Goal: Task Accomplishment & Management: Manage account settings

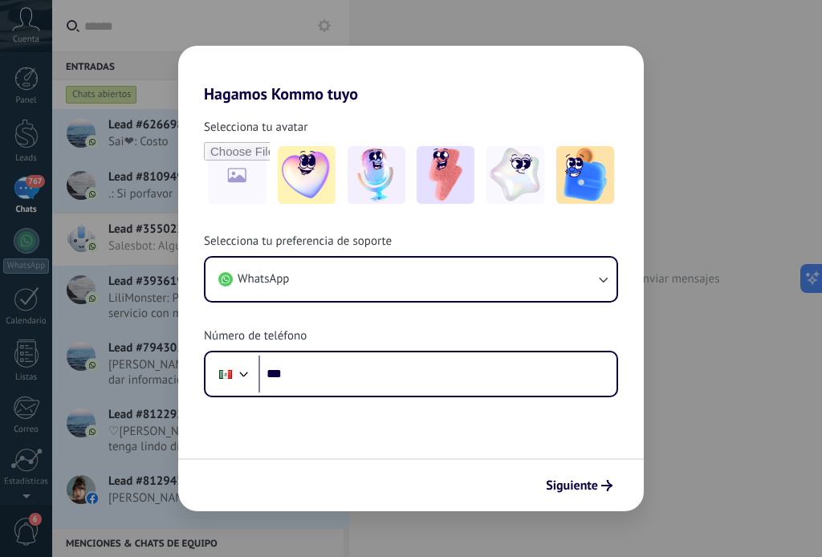
click at [328, 22] on div "Hagamos Kommo tuyo Selecciona tu avatar Selecciona tu preferencia de soporte Wh…" at bounding box center [411, 278] width 822 height 557
click at [610, 491] on icon "submit" at bounding box center [607, 485] width 11 height 11
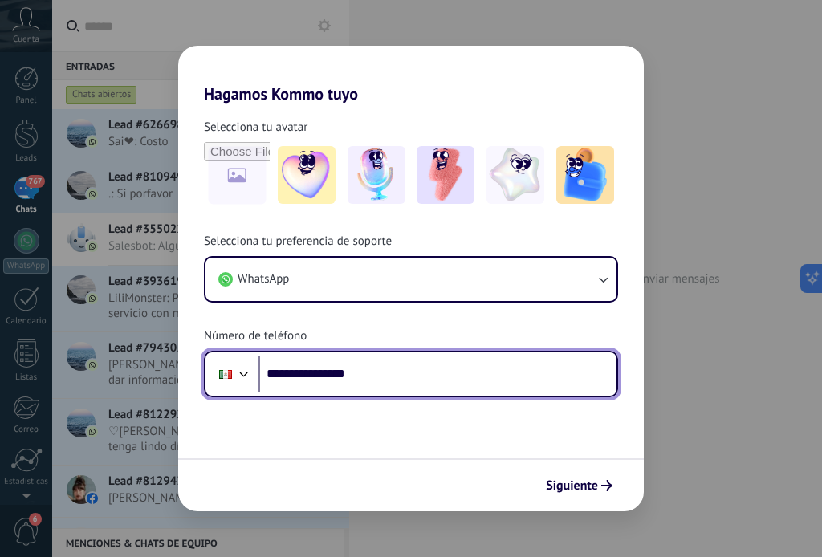
type input "**********"
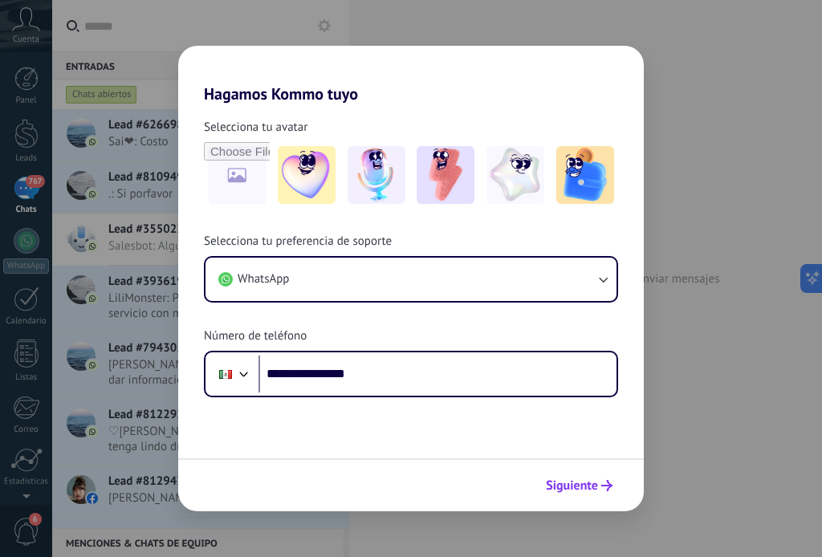
click at [588, 490] on span "Siguiente" at bounding box center [572, 485] width 52 height 11
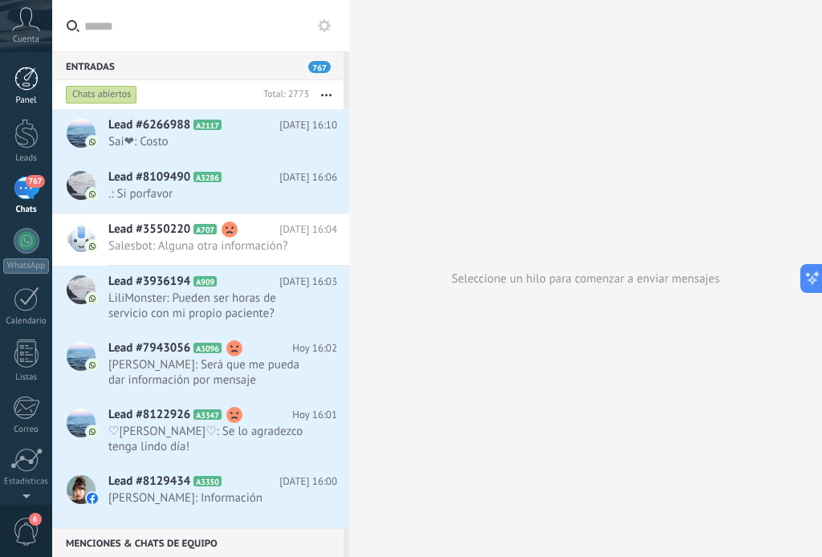
click at [24, 78] on div at bounding box center [26, 79] width 24 height 24
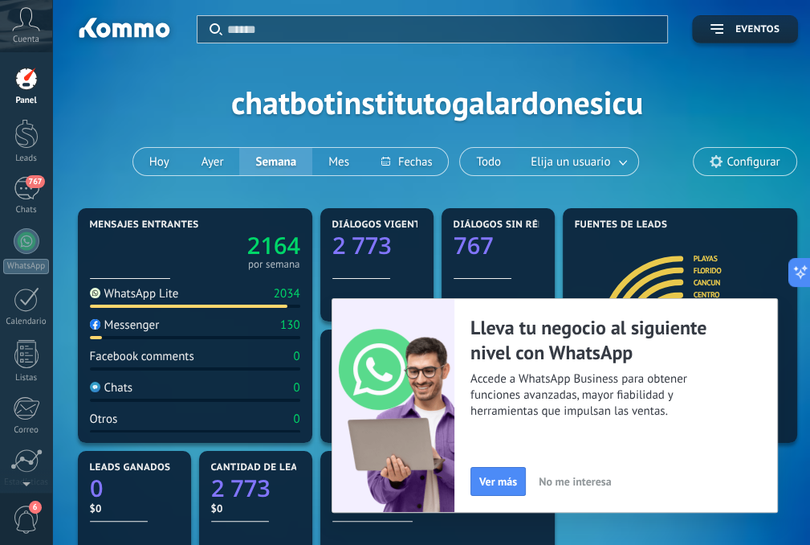
click at [591, 480] on span "No me interesa" at bounding box center [575, 480] width 72 height 11
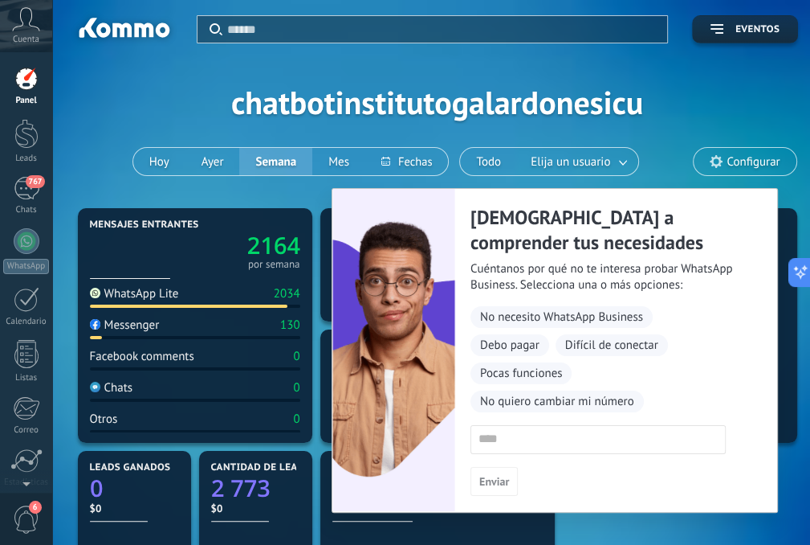
click at [762, 111] on div "Aplicar Eventos chatbotinstitutogalardonesicu [DATE] [DATE] Semana Mes Todo Eli…" at bounding box center [437, 102] width 722 height 204
click at [508, 321] on span "No necesito WhatsApp Business" at bounding box center [562, 317] width 182 height 22
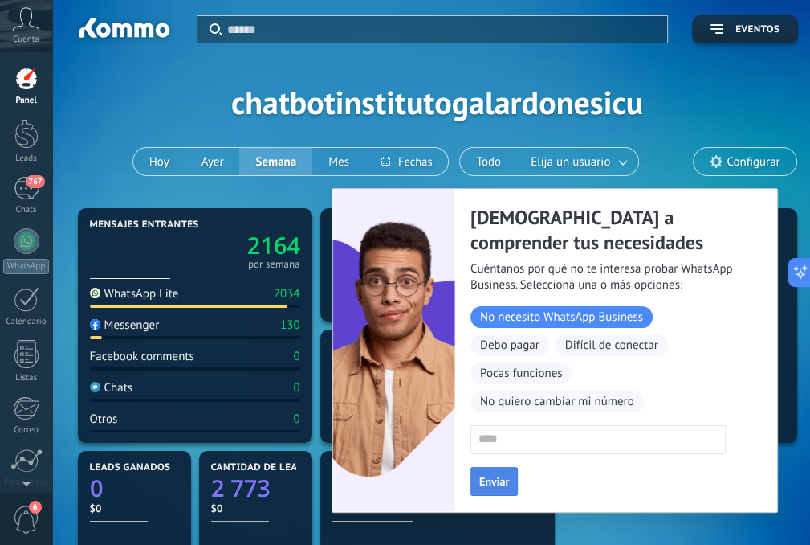
click at [508, 480] on span "Enviar" at bounding box center [494, 480] width 30 height 11
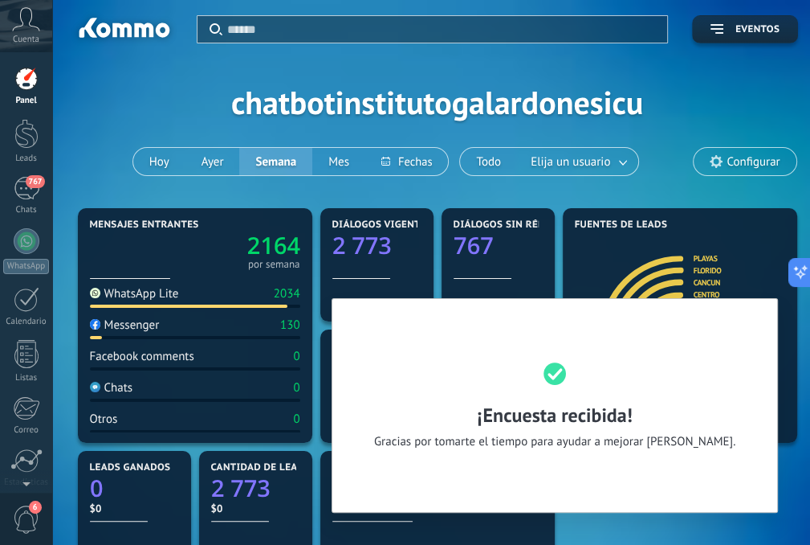
click at [792, 492] on div "Mensajes entrantes 2164 por semana WhatsApp Lite 2034 Messenger 130 Facebook co…" at bounding box center [438, 507] width 728 height 606
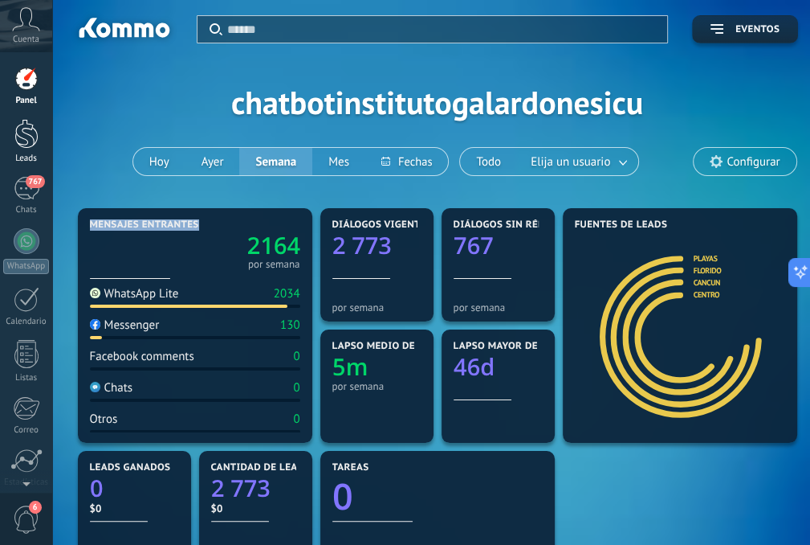
click at [22, 126] on div at bounding box center [26, 134] width 24 height 30
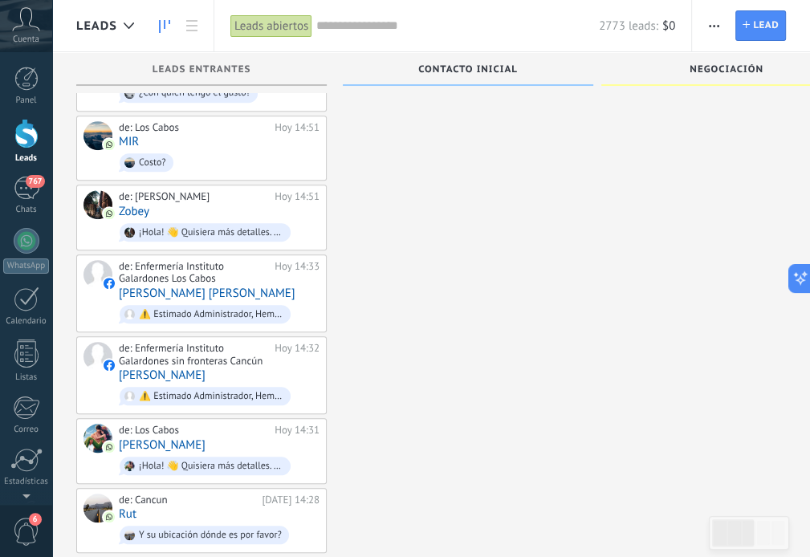
scroll to position [803, 0]
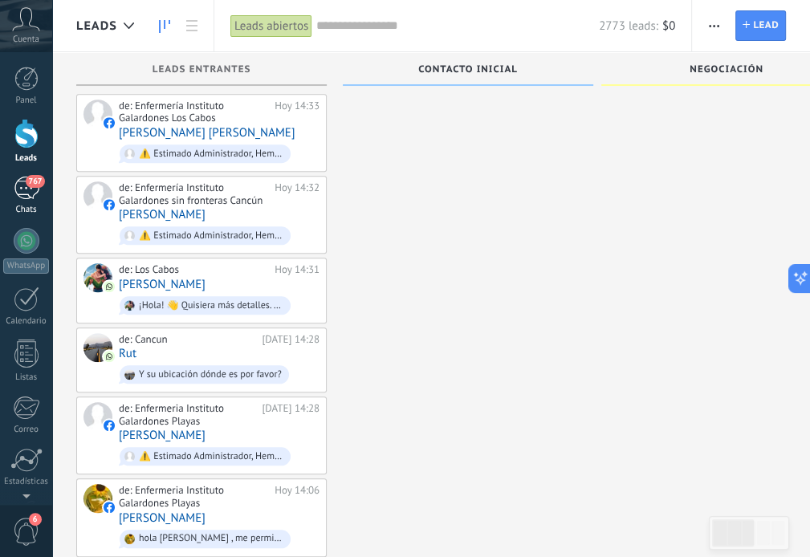
click at [31, 194] on div "767" at bounding box center [27, 188] width 26 height 23
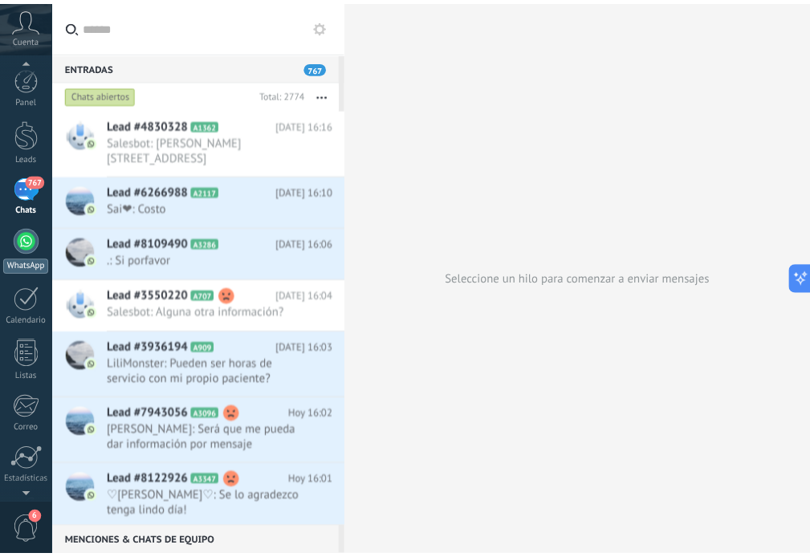
scroll to position [110, 0]
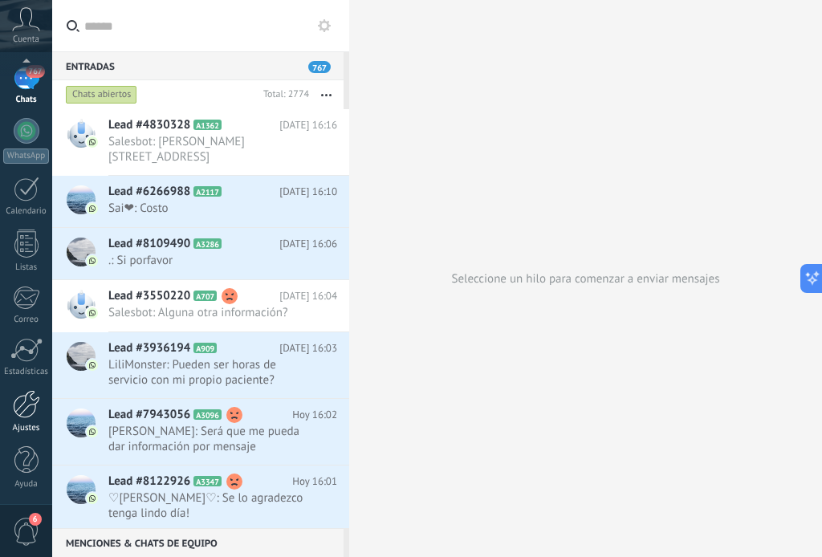
click at [27, 414] on div at bounding box center [26, 404] width 27 height 28
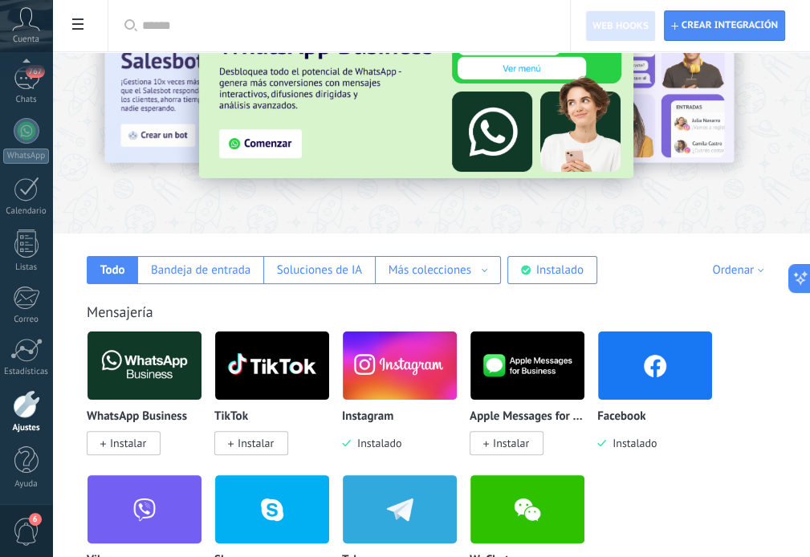
scroll to position [161, 0]
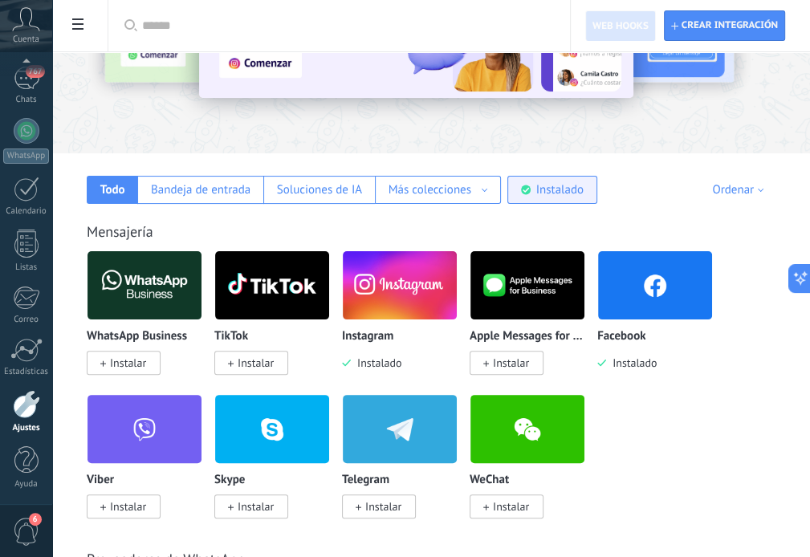
click at [540, 185] on div "Instalado" at bounding box center [559, 189] width 47 height 15
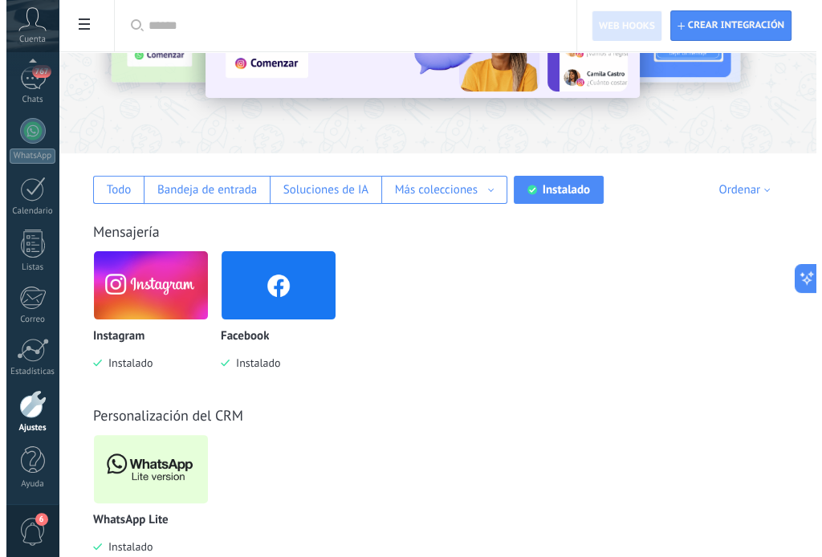
scroll to position [202, 0]
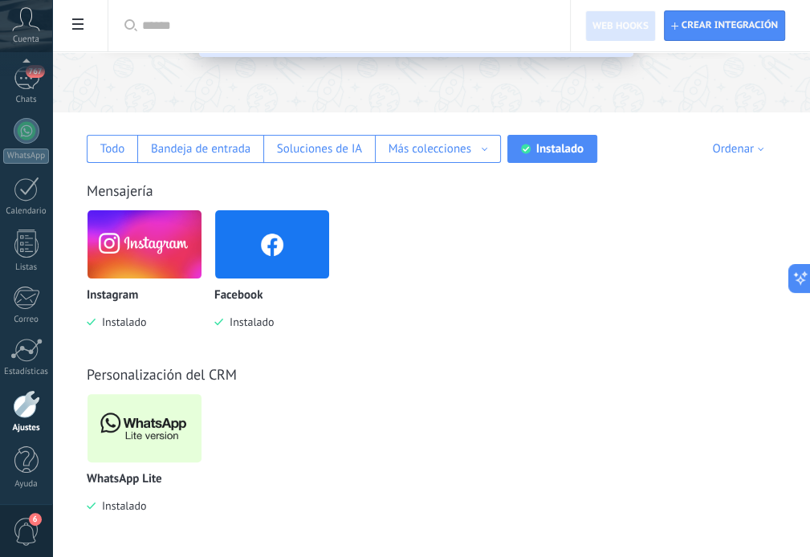
click at [171, 422] on img at bounding box center [145, 429] width 114 height 78
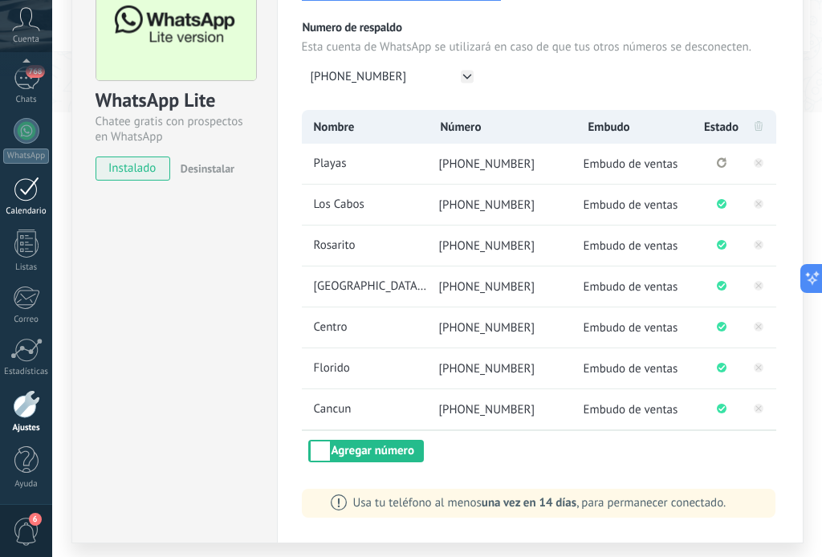
scroll to position [0, 0]
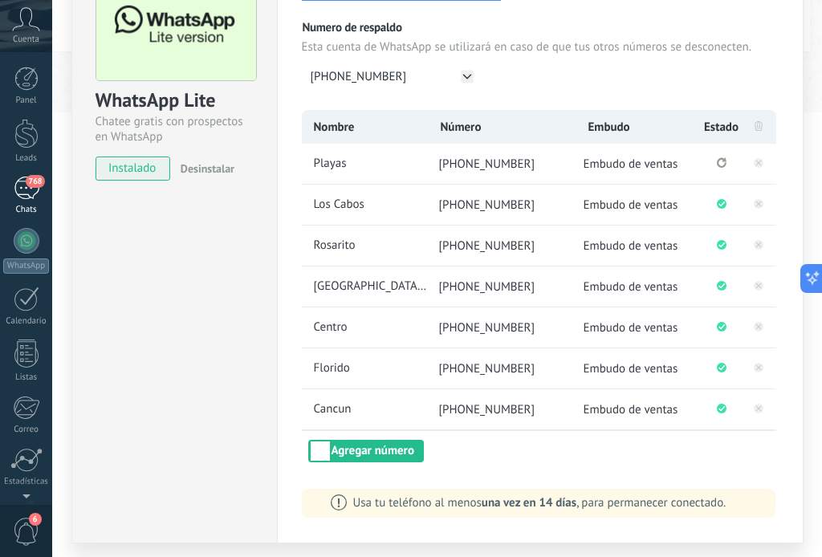
click at [25, 188] on div "768" at bounding box center [27, 188] width 26 height 23
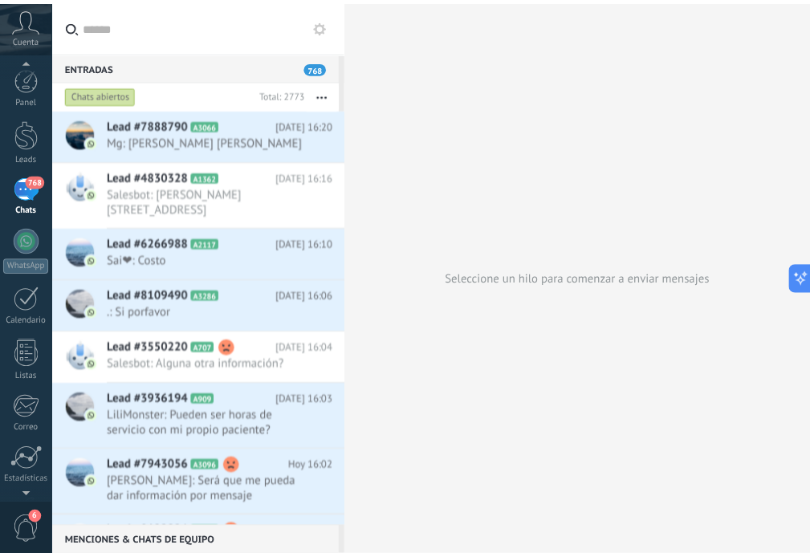
scroll to position [110, 0]
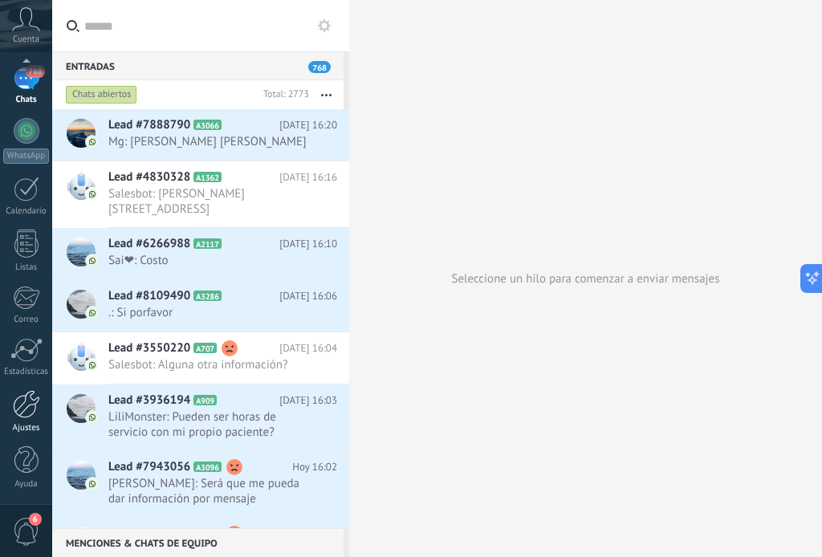
click at [26, 414] on div at bounding box center [26, 404] width 27 height 28
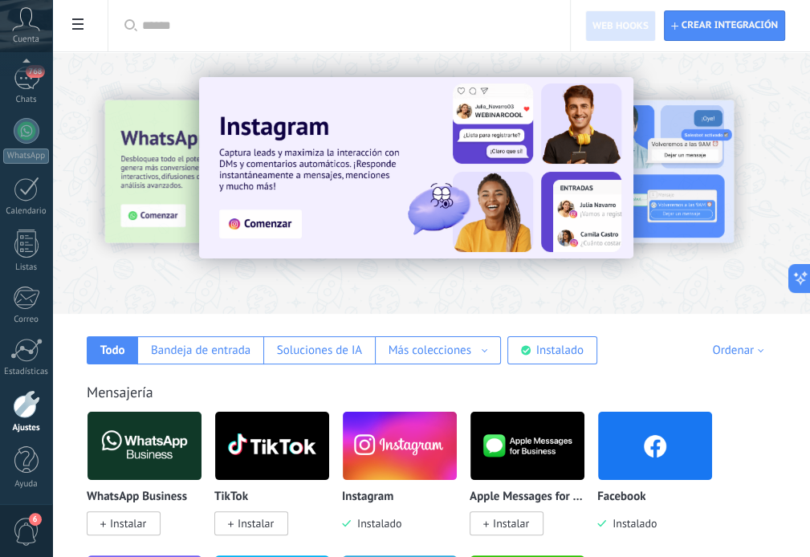
scroll to position [80, 0]
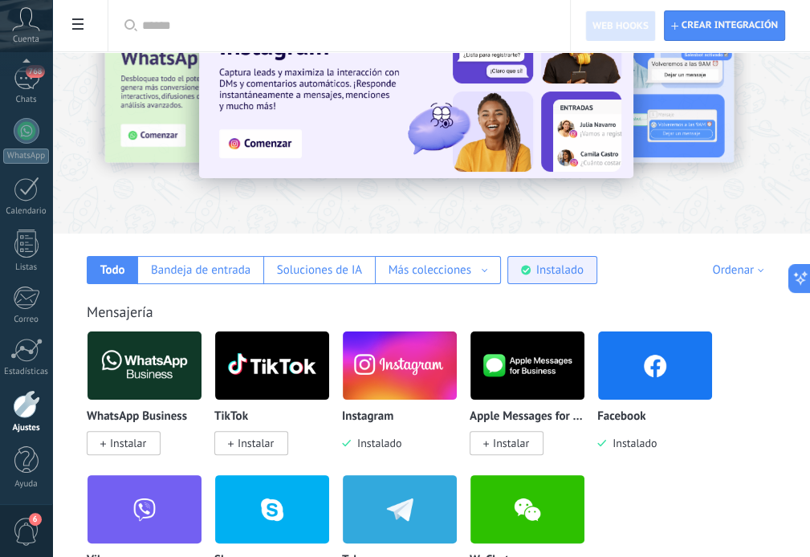
click at [533, 258] on div "Instalado" at bounding box center [553, 270] width 90 height 28
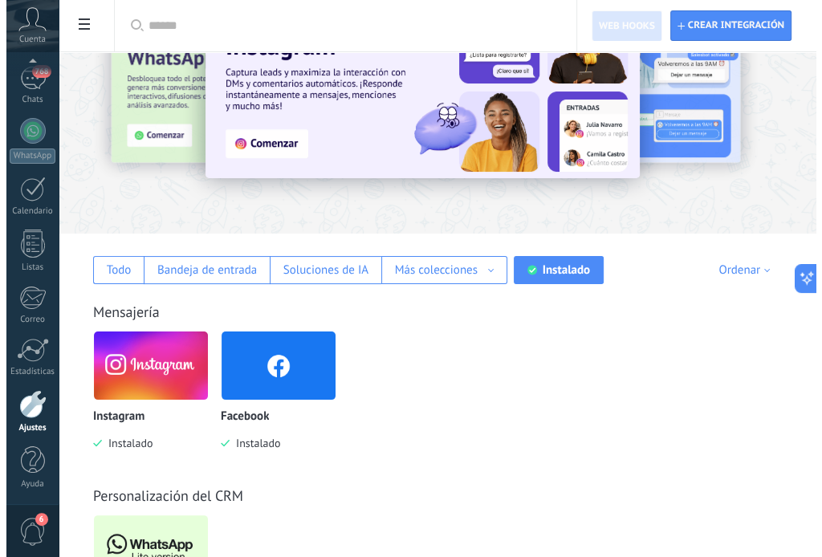
scroll to position [202, 0]
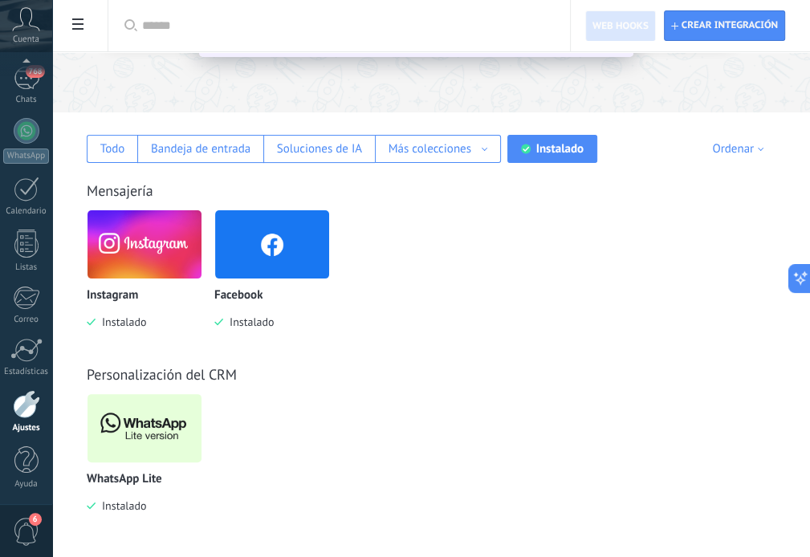
click at [167, 423] on img at bounding box center [145, 429] width 114 height 78
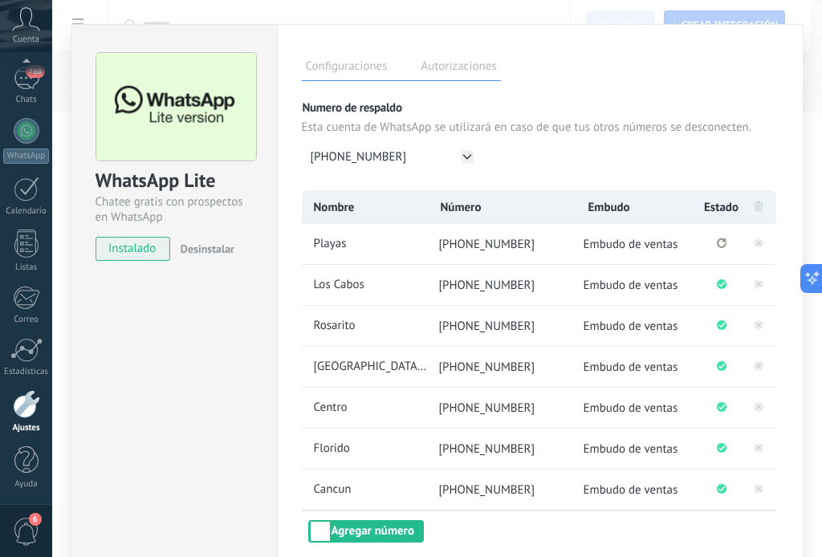
scroll to position [80, 0]
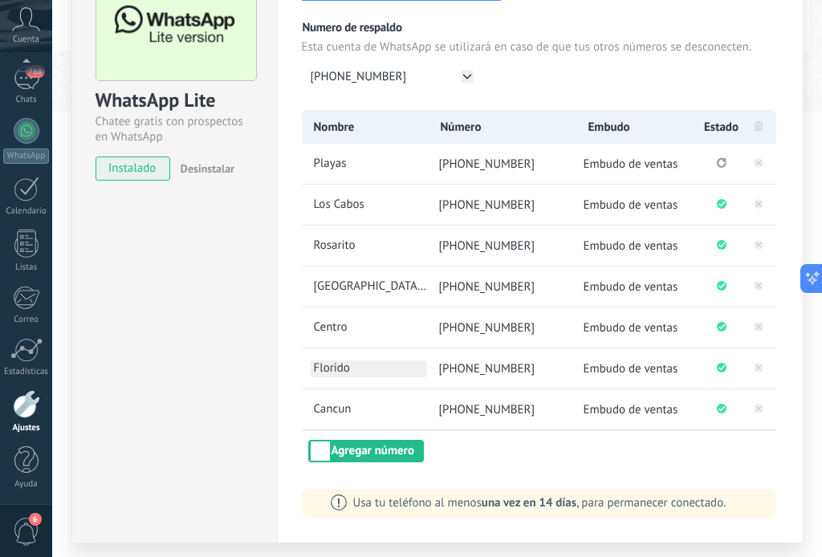
click at [337, 368] on span "Florido" at bounding box center [369, 369] width 116 height 17
click at [340, 368] on input "*******" at bounding box center [369, 369] width 116 height 17
click at [405, 381] on li "*******" at bounding box center [364, 369] width 125 height 40
click at [405, 381] on li "Florido" at bounding box center [364, 369] width 125 height 40
click at [281, 380] on div "Configuraciones Autorizaciones Esta pestaña registra a los usuarios que han con…" at bounding box center [540, 244] width 527 height 600
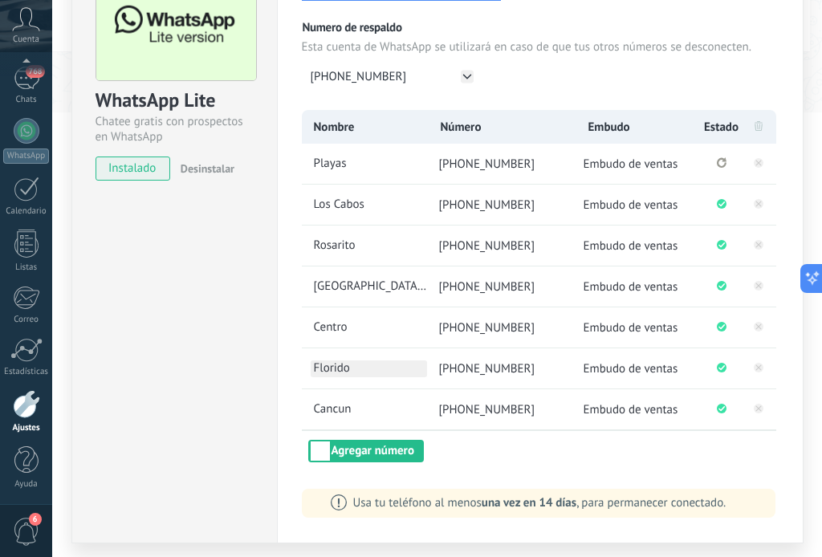
click at [313, 366] on span "Florido" at bounding box center [369, 369] width 116 height 17
click at [279, 365] on div "Configuraciones Autorizaciones Esta pestaña registra a los usuarios que han con…" at bounding box center [540, 244] width 527 height 600
click at [31, 133] on div at bounding box center [27, 131] width 26 height 26
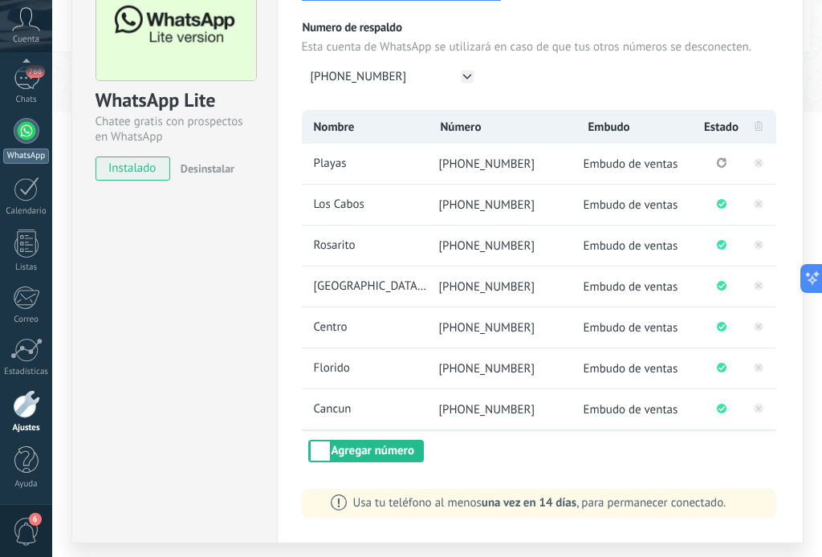
click at [31, 133] on div at bounding box center [27, 131] width 26 height 26
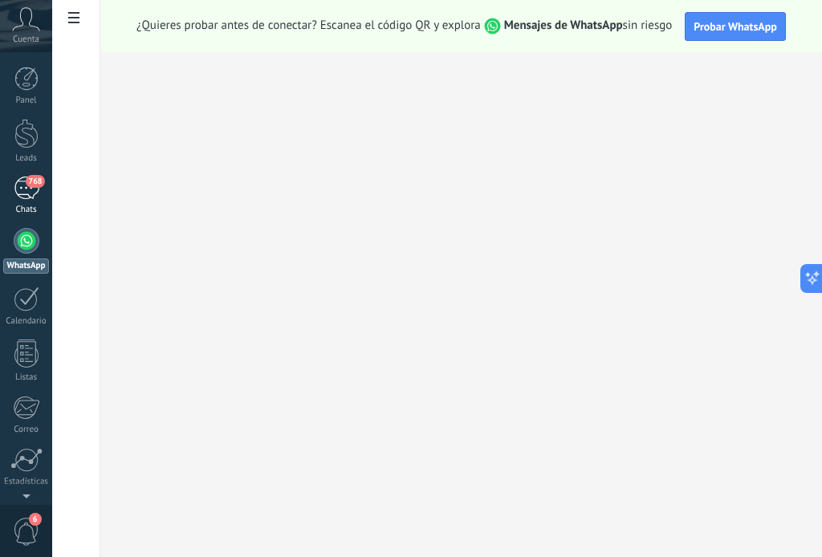
click at [26, 190] on div "768" at bounding box center [27, 188] width 26 height 23
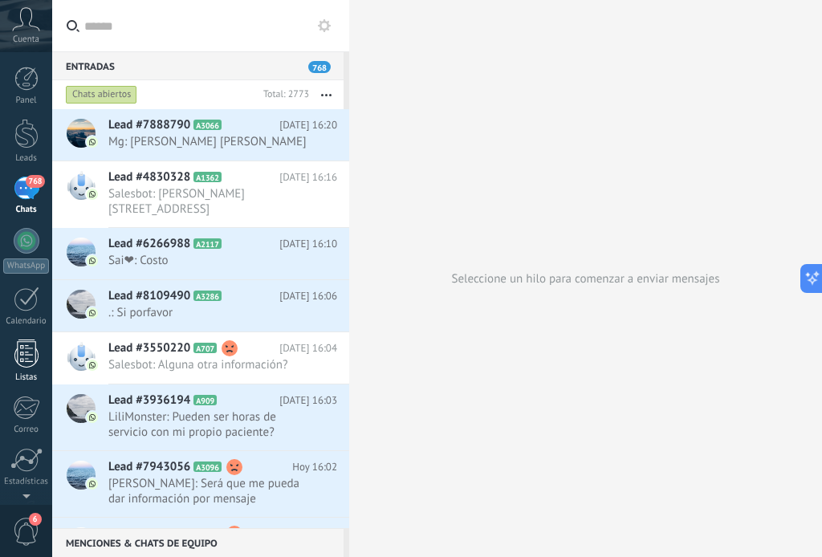
click at [32, 345] on div at bounding box center [26, 354] width 24 height 28
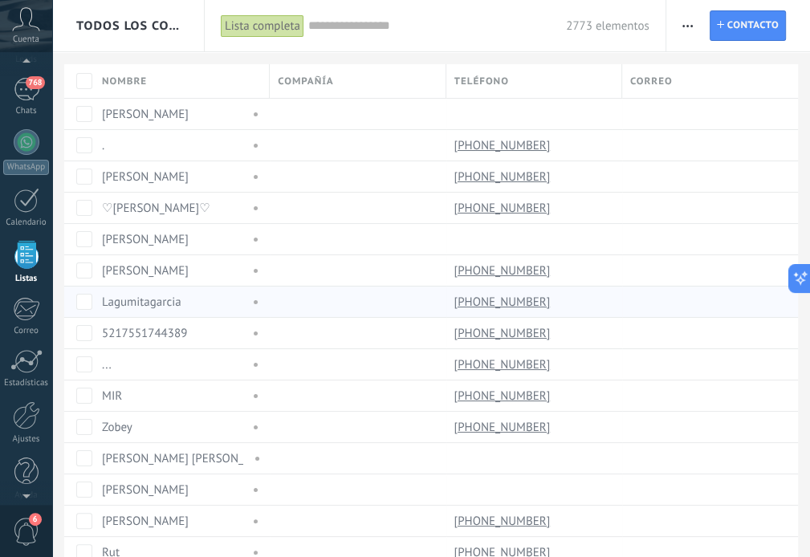
scroll to position [80, 0]
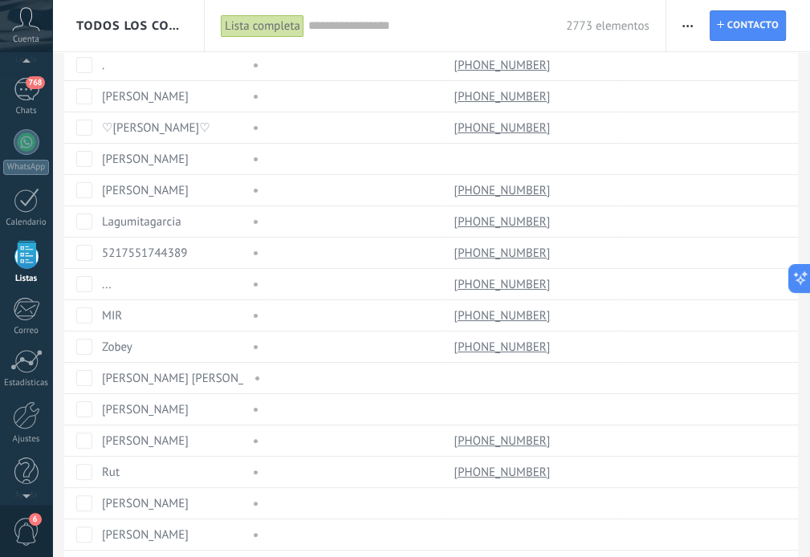
click at [360, 28] on input "text" at bounding box center [437, 26] width 258 height 17
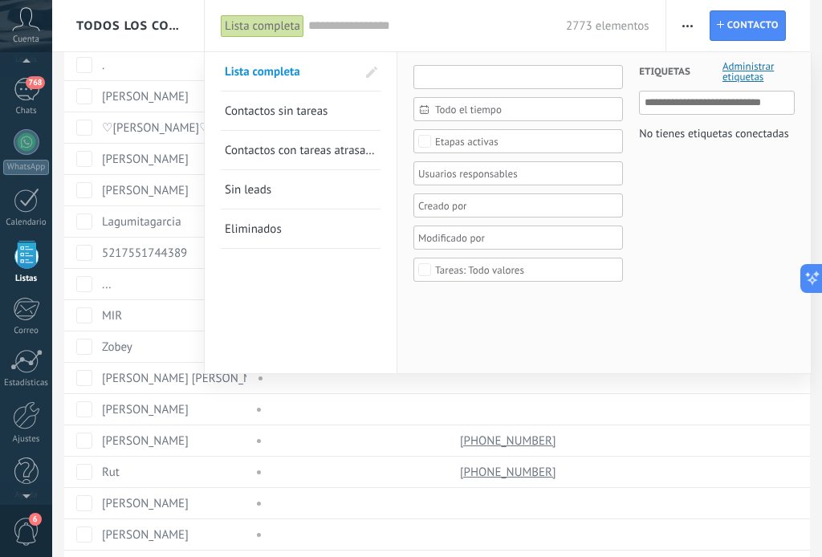
click at [430, 74] on input "text" at bounding box center [519, 77] width 210 height 24
click at [332, 22] on input "text" at bounding box center [437, 26] width 258 height 17
click at [443, 210] on div at bounding box center [513, 205] width 194 height 19
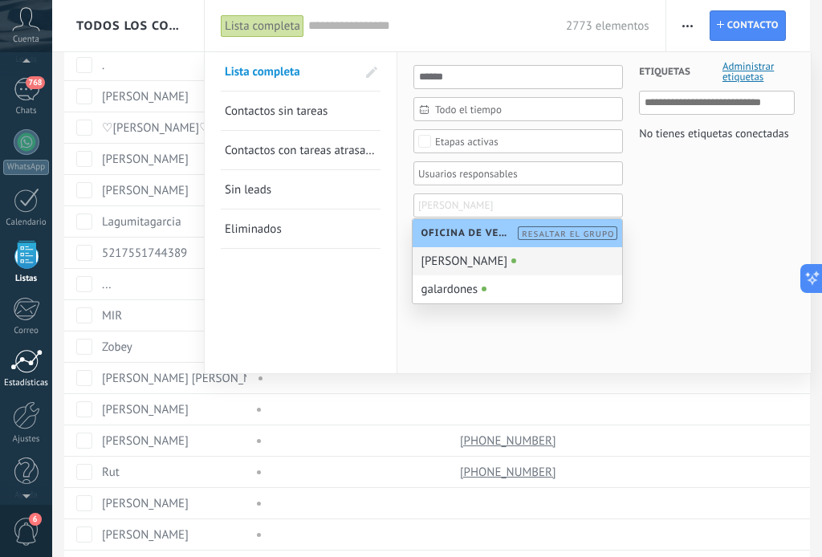
click at [29, 365] on div at bounding box center [26, 361] width 32 height 24
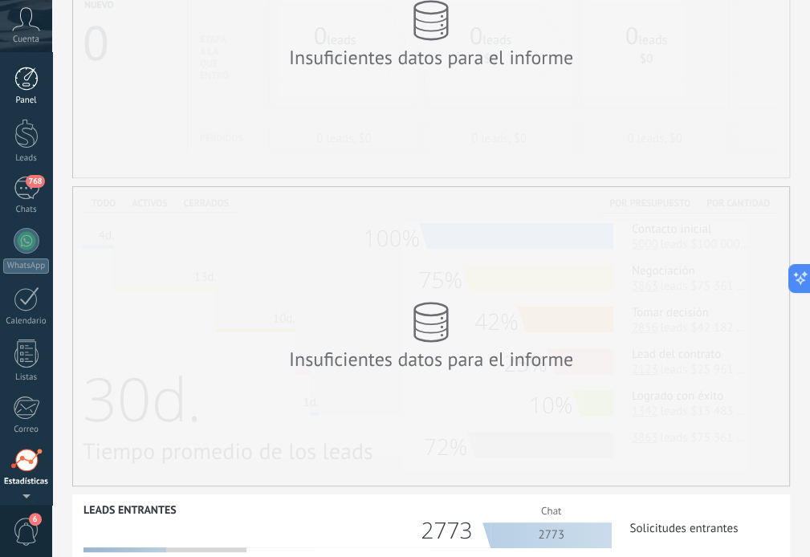
click at [26, 72] on div at bounding box center [26, 79] width 24 height 24
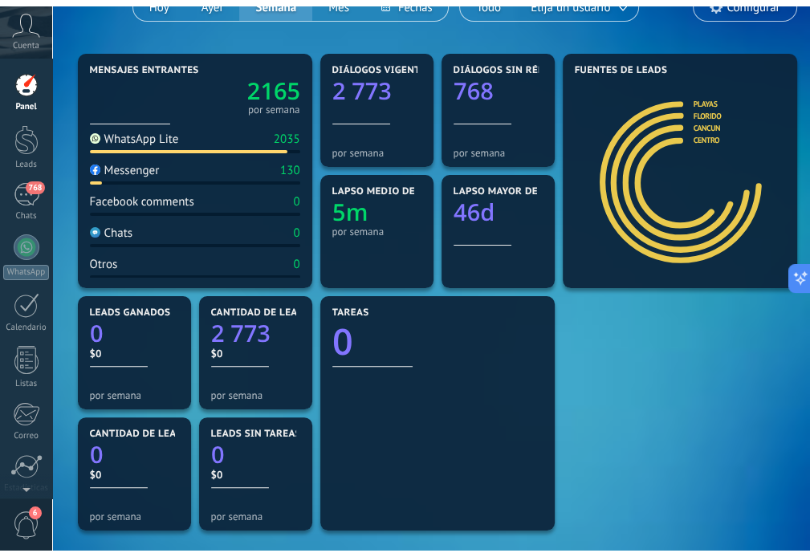
scroll to position [241, 0]
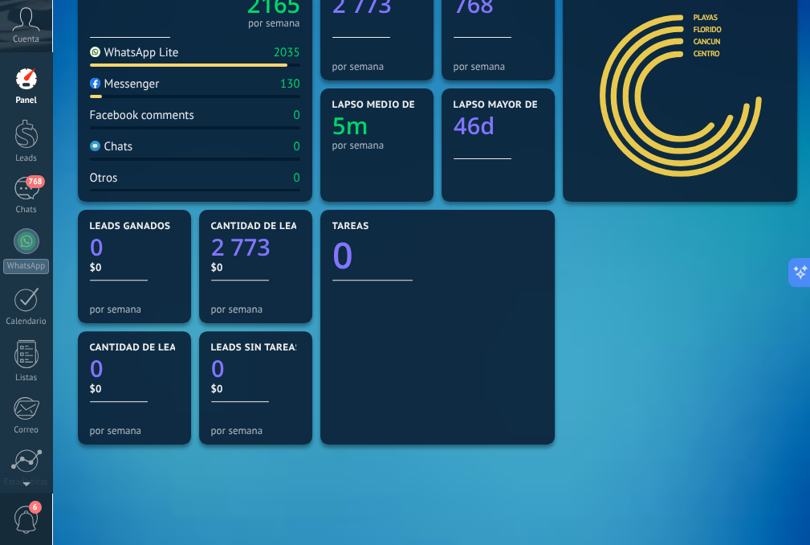
click at [707, 43] on link "Cancun" at bounding box center [706, 41] width 27 height 10
click at [707, 43] on body ".abccls-1,.abccls-2{fill-rule:evenodd}.abccls-2{fill:#fff} .abfcls-1{fill:none}…" at bounding box center [411, 31] width 822 height 545
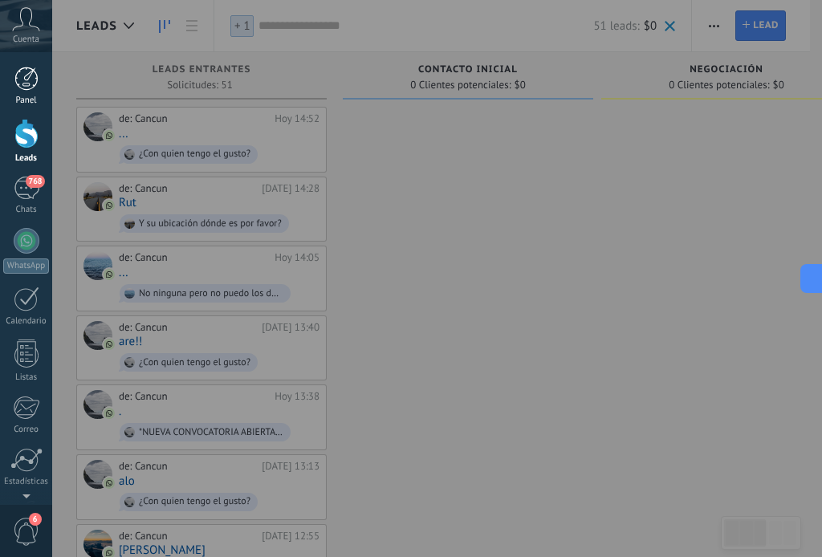
click at [22, 84] on div at bounding box center [26, 79] width 24 height 24
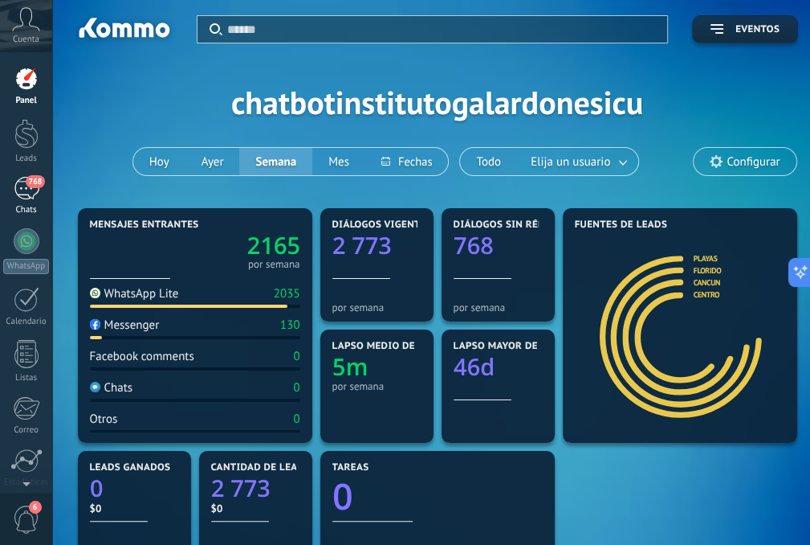
click at [31, 189] on div "768" at bounding box center [27, 188] width 26 height 23
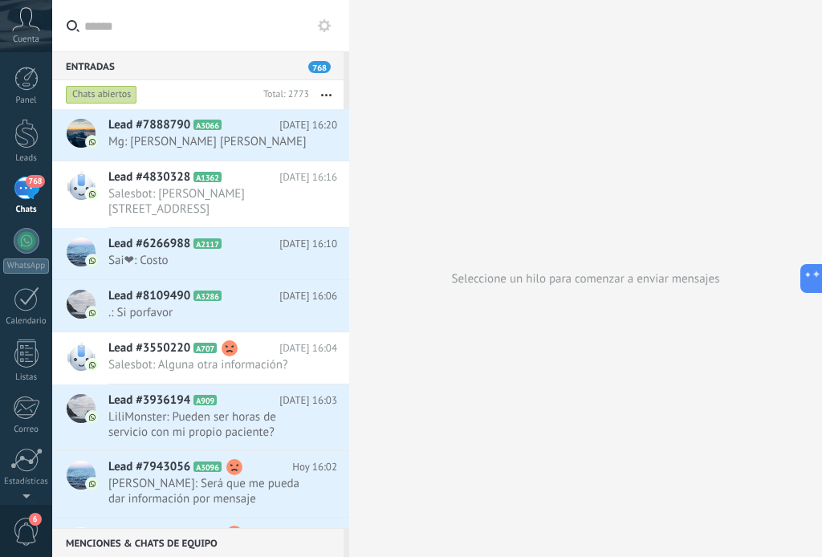
click at [95, 91] on div "Chats abiertos" at bounding box center [101, 94] width 71 height 19
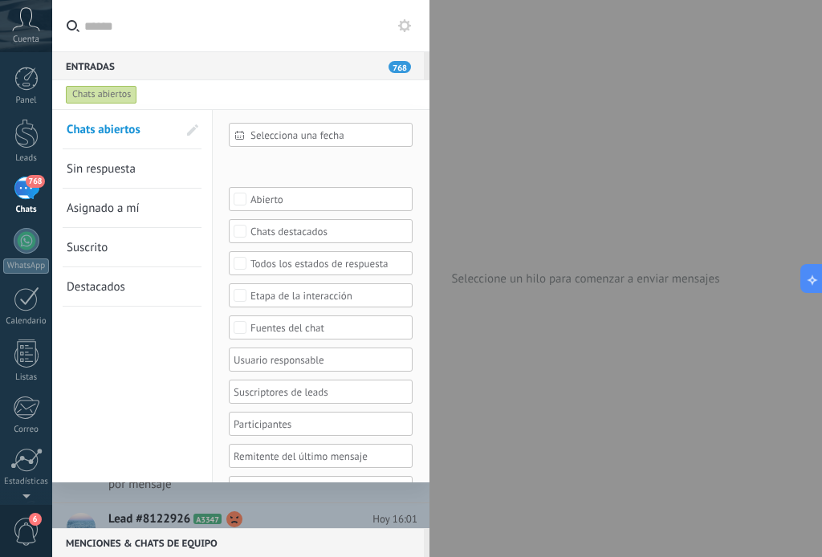
click at [259, 322] on div "Fuentes del chat" at bounding box center [321, 328] width 141 height 12
click at [0, 0] on div "Seleccionar todo" at bounding box center [0, 0] width 0 height 0
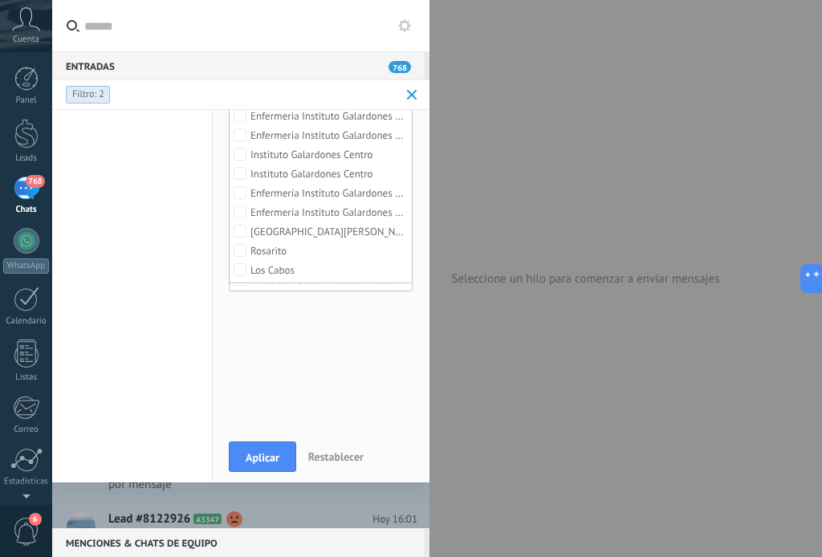
scroll to position [211, 0]
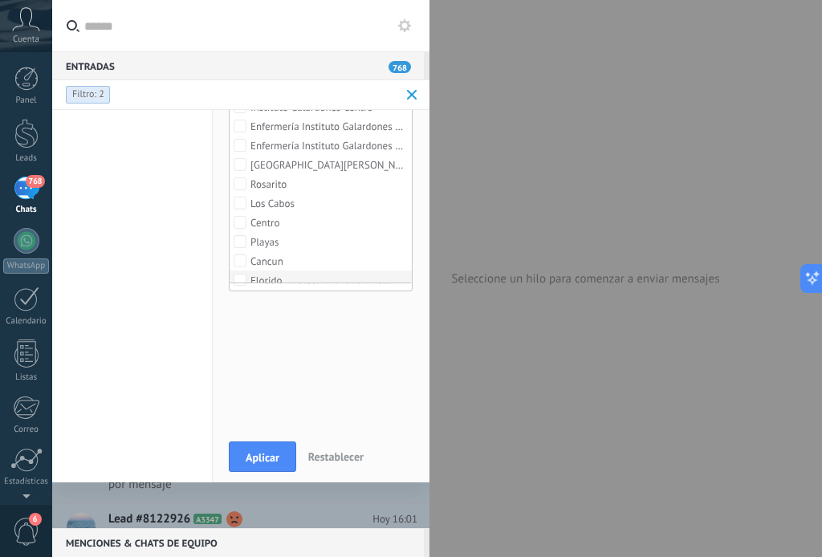
click at [277, 275] on div "Florido" at bounding box center [266, 280] width 31 height 11
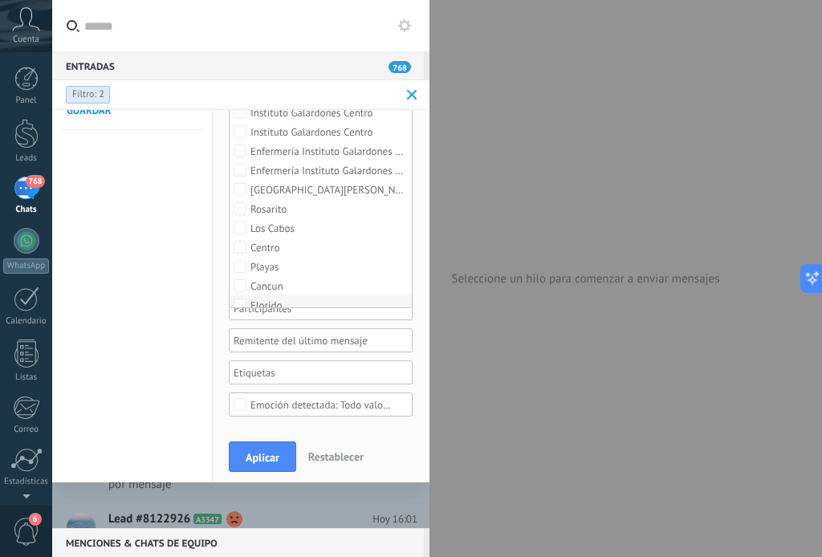
click at [259, 300] on div "Florido" at bounding box center [266, 305] width 31 height 11
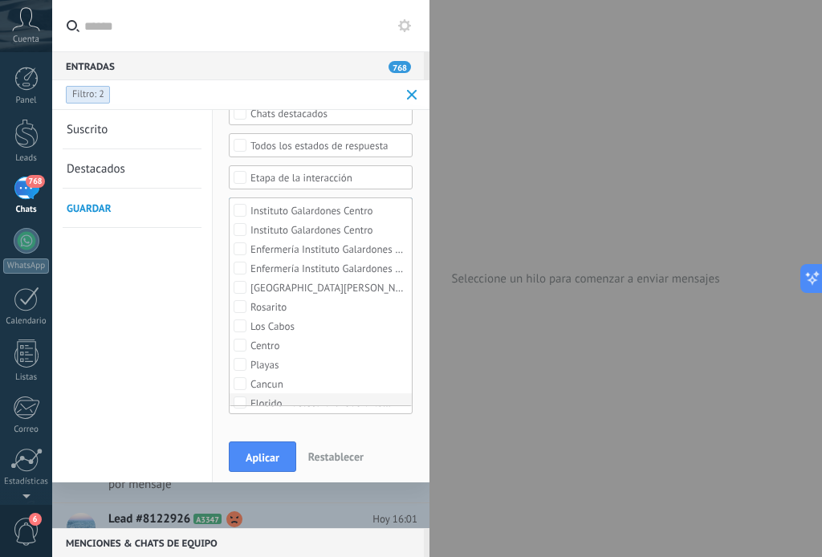
click at [259, 302] on div "Rosarito" at bounding box center [269, 307] width 36 height 11
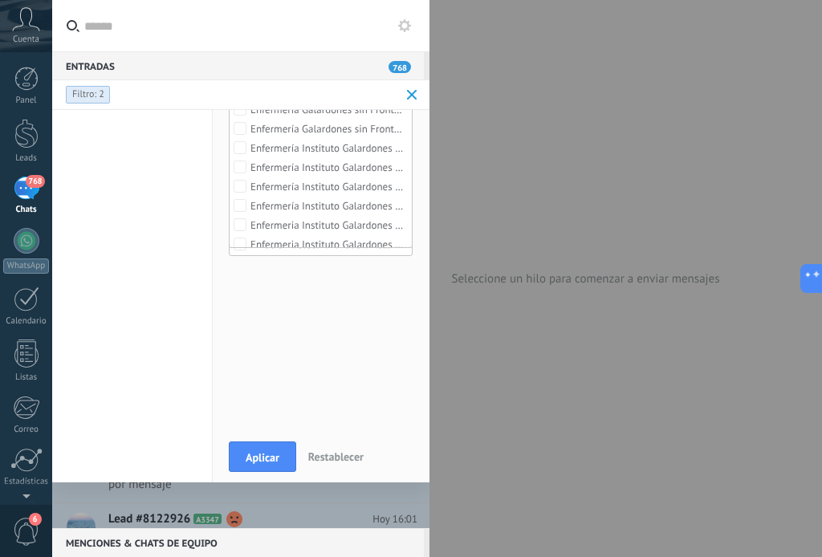
scroll to position [300, 0]
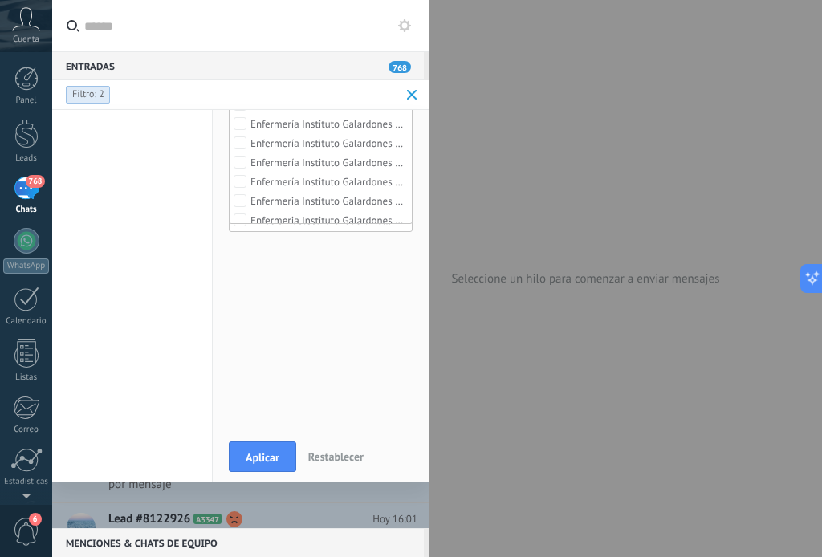
click at [267, 312] on div "Selecciona una fecha Selecciona una fecha [DATE] [DATE] Últimos ** 30 dias Esta…" at bounding box center [321, 120] width 184 height 594
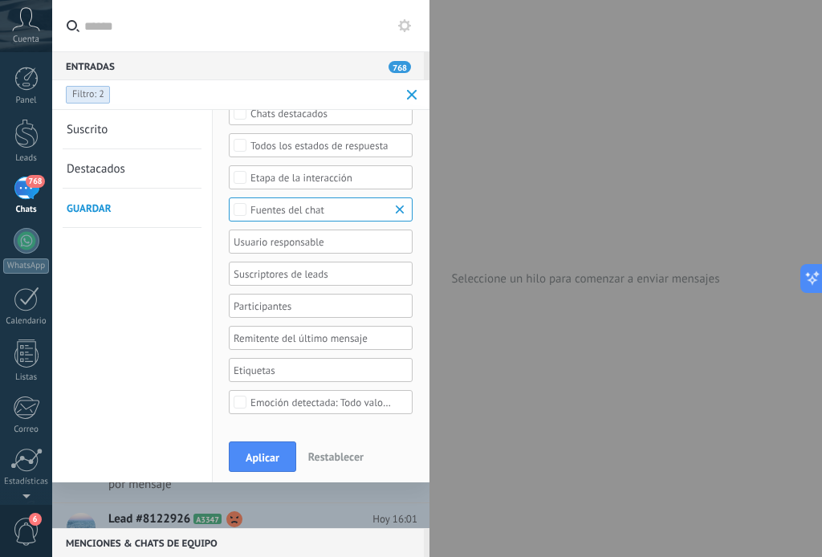
scroll to position [116, 0]
click at [367, 210] on div "Fuentes del chat" at bounding box center [321, 212] width 141 height 12
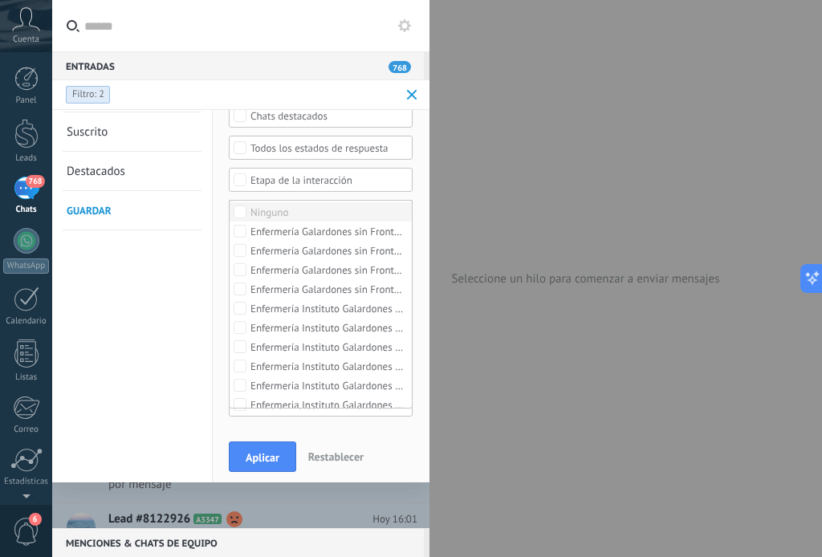
click at [367, 210] on label "Ninguno" at bounding box center [321, 211] width 182 height 19
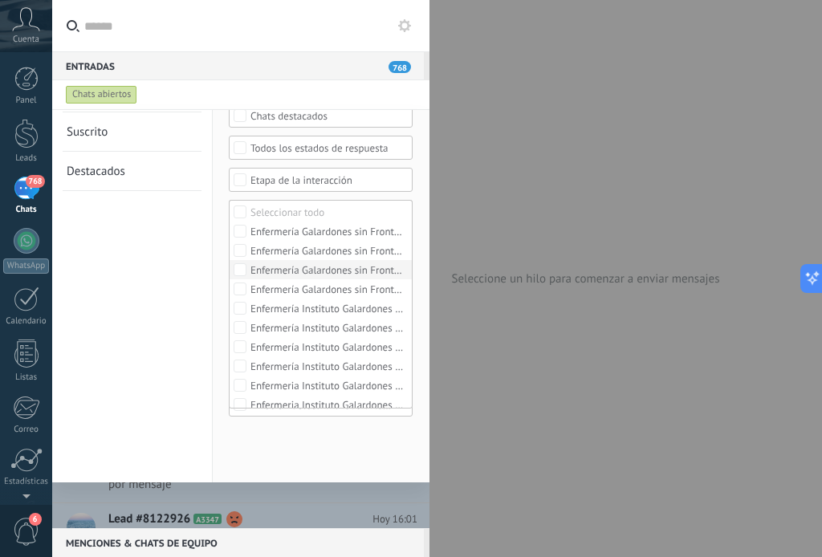
scroll to position [211, 0]
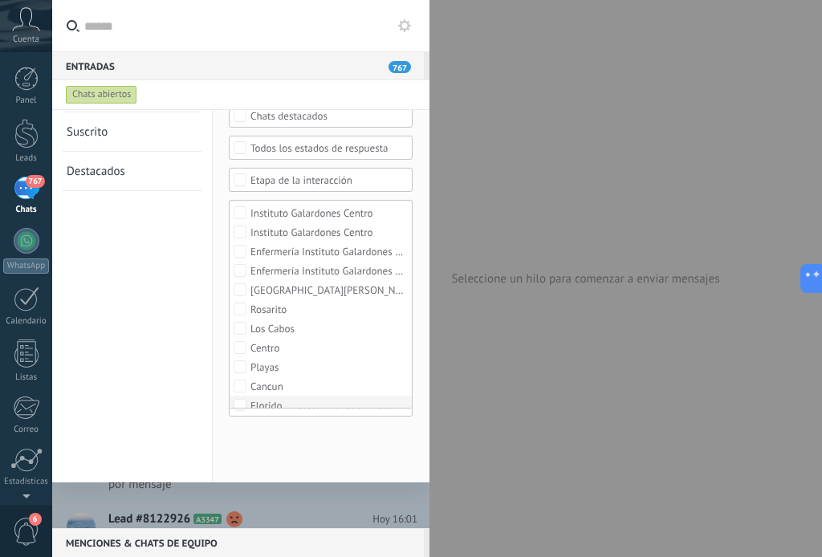
click at [260, 401] on div "Florido" at bounding box center [266, 406] width 31 height 11
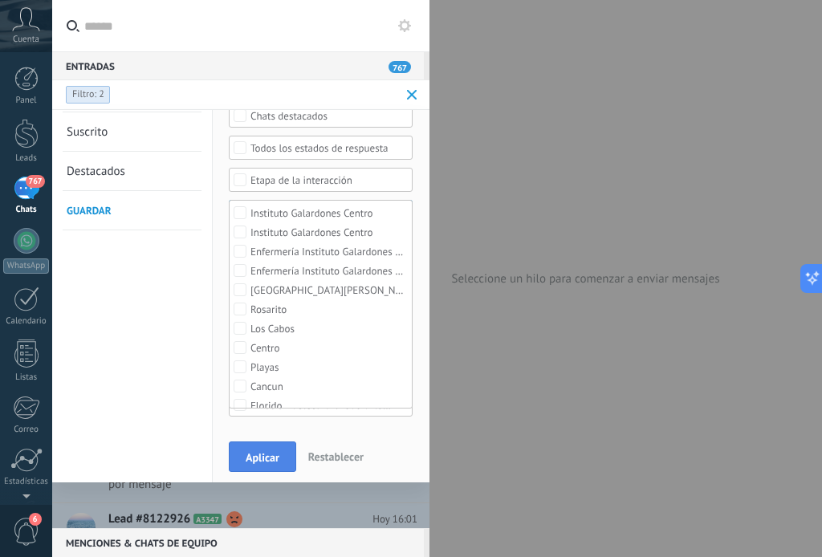
click at [278, 458] on span "Aplicar" at bounding box center [263, 457] width 34 height 11
click at [278, 458] on div at bounding box center [411, 278] width 822 height 557
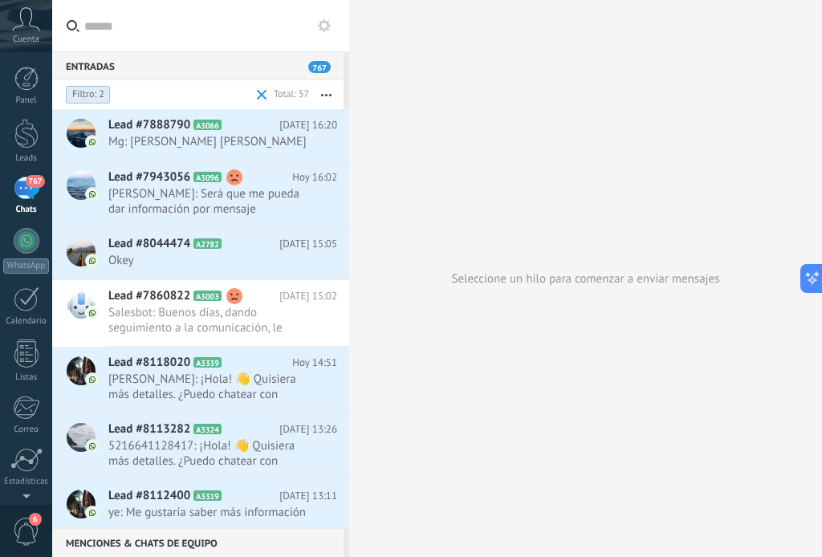
click at [324, 95] on use "button" at bounding box center [326, 95] width 10 height 2
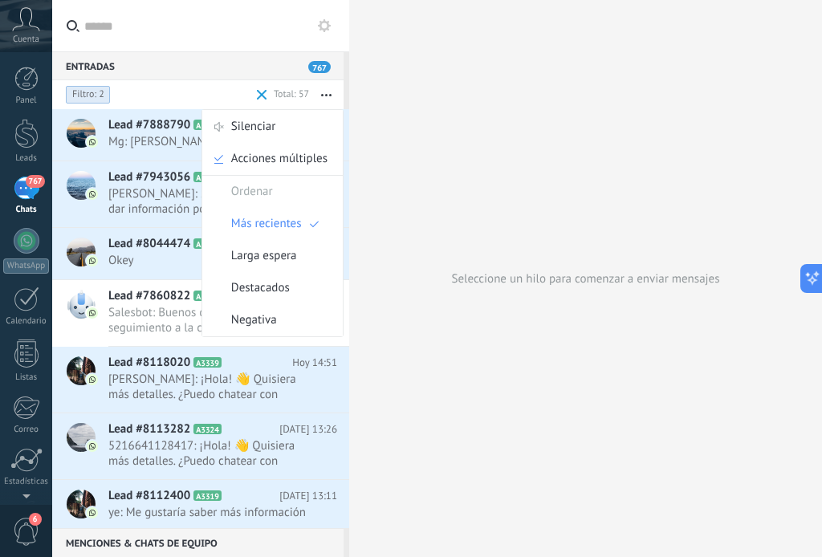
click at [212, 98] on div "Estado de conversación Canales Filtro: 2" at bounding box center [158, 94] width 190 height 29
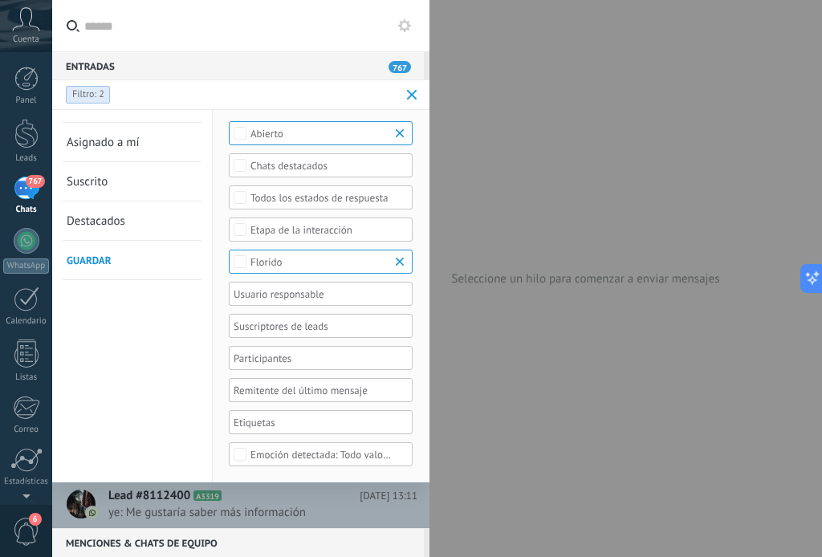
scroll to position [63, 0]
click at [410, 90] on span at bounding box center [412, 95] width 10 height 10
click at [410, 90] on div at bounding box center [411, 278] width 822 height 557
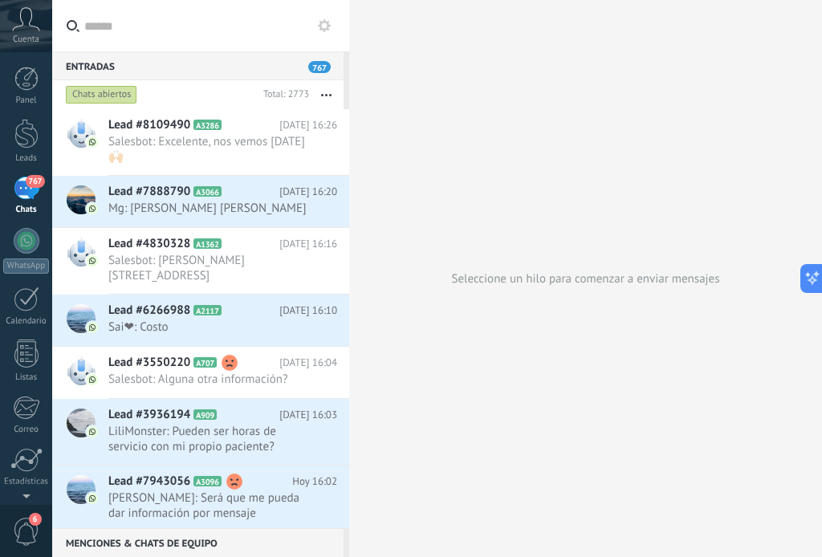
click at [23, 195] on div "767" at bounding box center [27, 188] width 26 height 23
click at [96, 94] on div "Chats abiertos" at bounding box center [101, 94] width 71 height 19
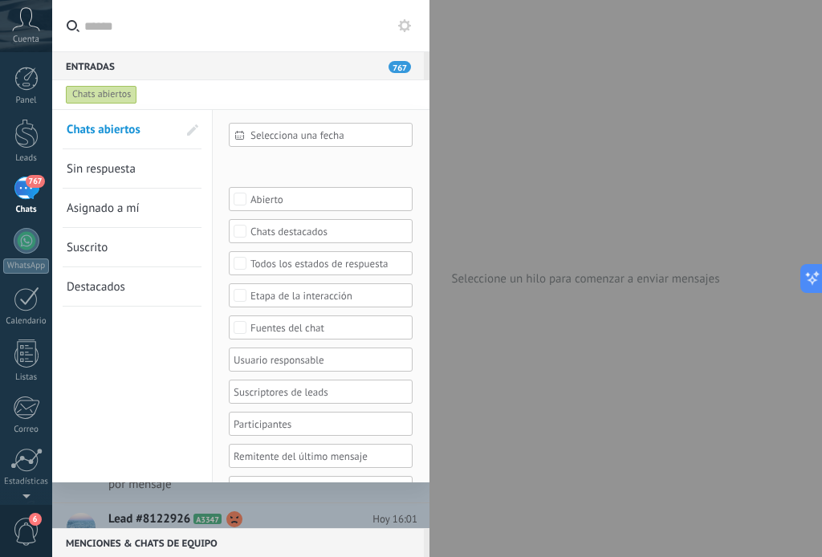
click at [327, 324] on div "Fuentes del chat" at bounding box center [321, 328] width 141 height 12
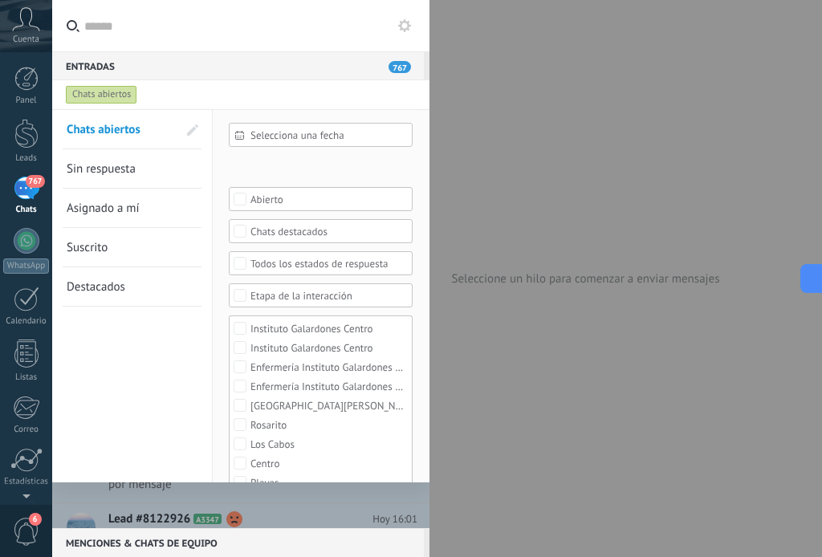
scroll to position [63, 0]
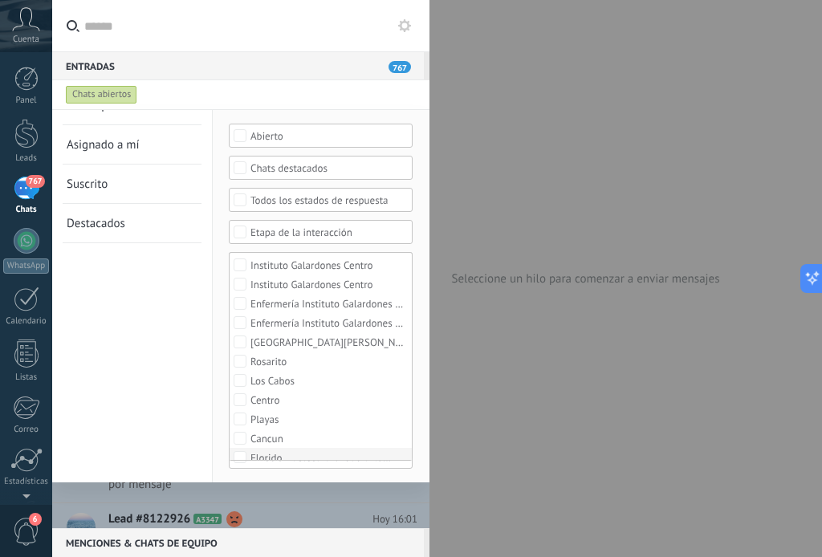
click at [275, 453] on div "Florido" at bounding box center [266, 458] width 31 height 11
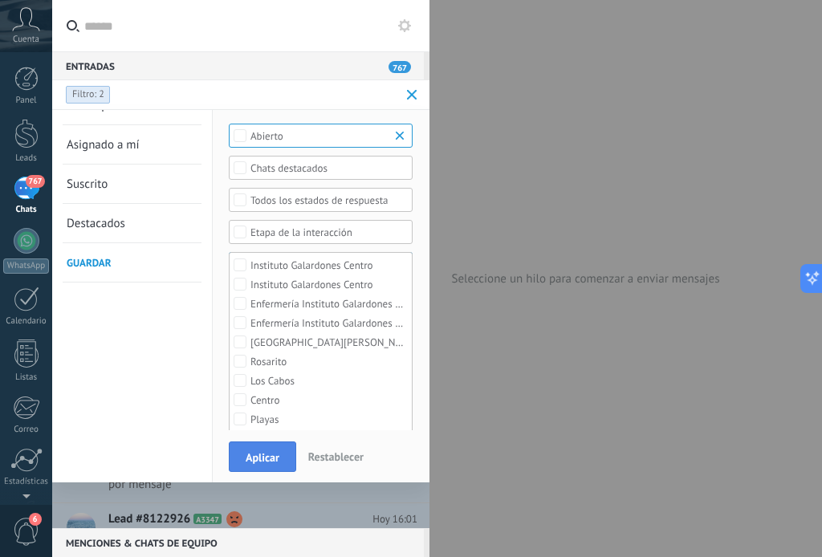
click at [275, 449] on button "Aplicar" at bounding box center [262, 457] width 67 height 31
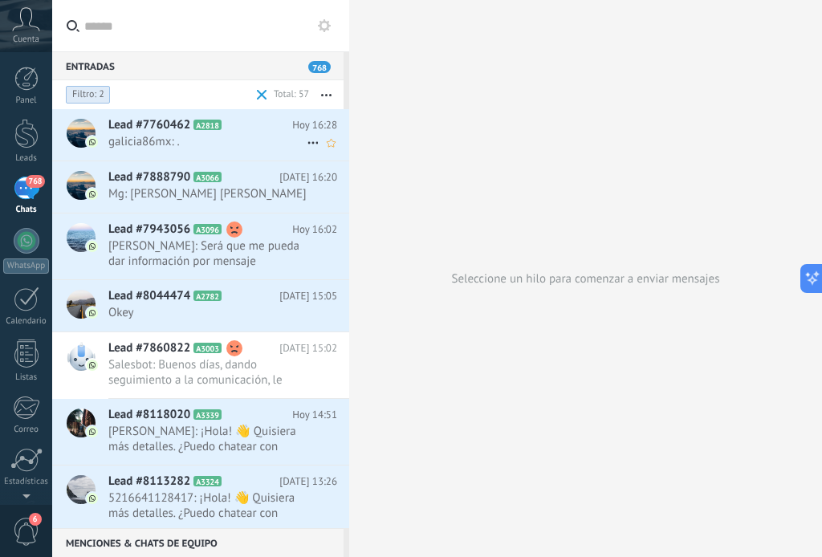
click at [304, 141] on icon at bounding box center [313, 142] width 19 height 19
click at [346, 113] on div at bounding box center [411, 278] width 822 height 557
